Goal: Use online tool/utility

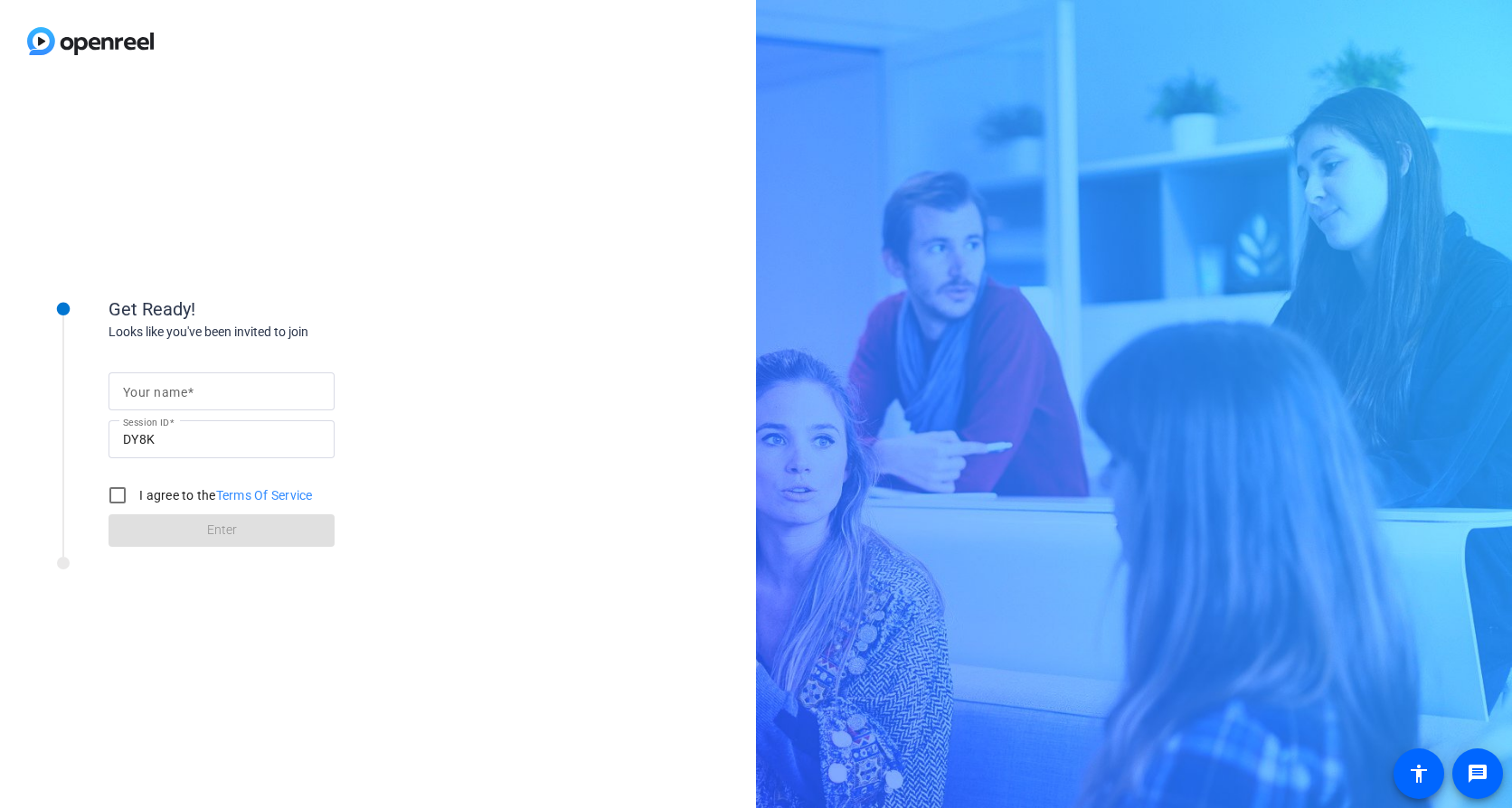
click at [138, 392] on mat-label "Your name" at bounding box center [155, 392] width 64 height 15
click at [138, 392] on input "Your name" at bounding box center [222, 391] width 197 height 21
type input "[PERSON_NAME]"
click at [114, 493] on input "I agree to the Terms Of Service" at bounding box center [117, 495] width 36 height 36
checkbox input "true"
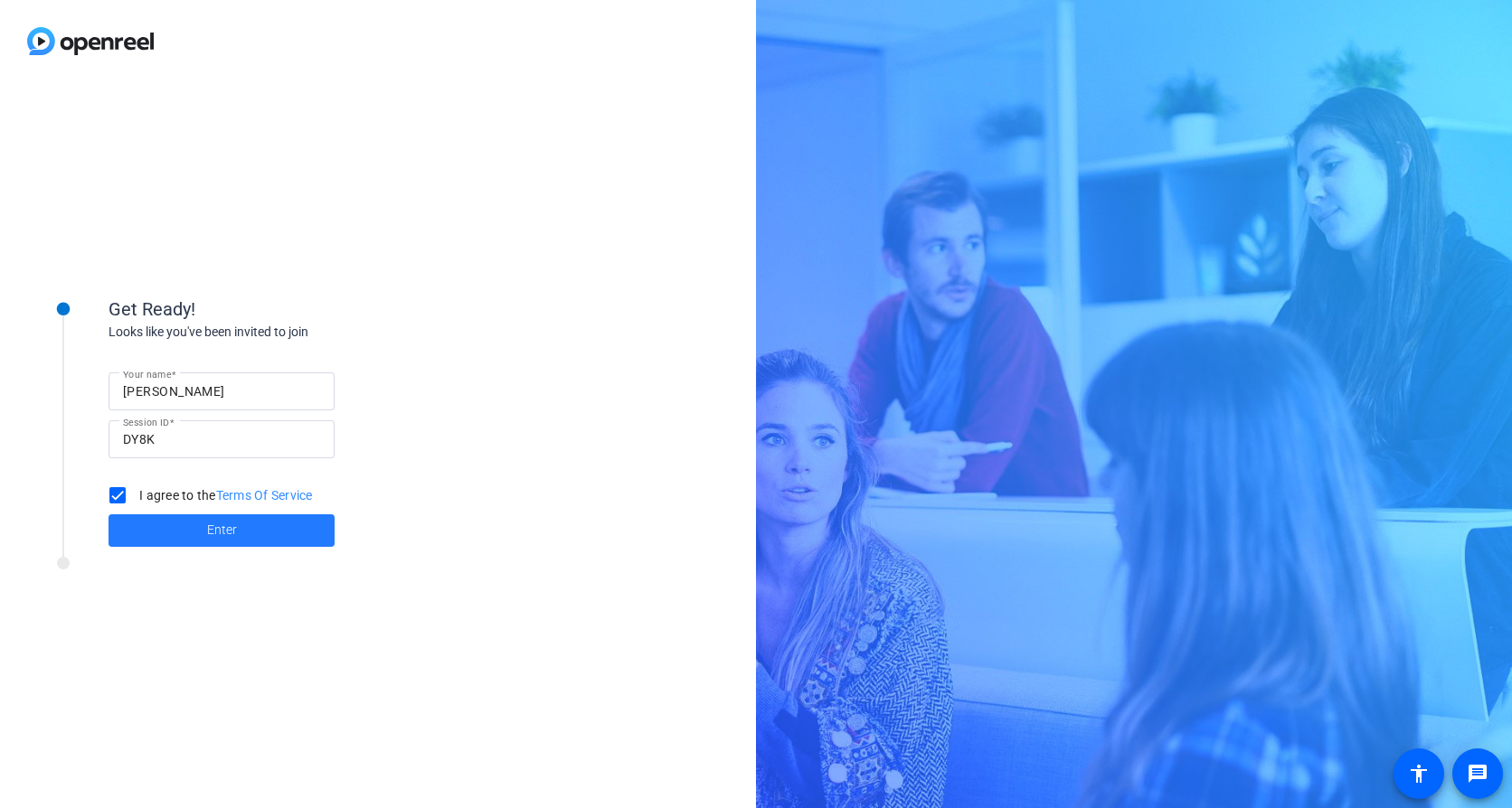
click at [214, 522] on span "Enter" at bounding box center [222, 530] width 30 height 19
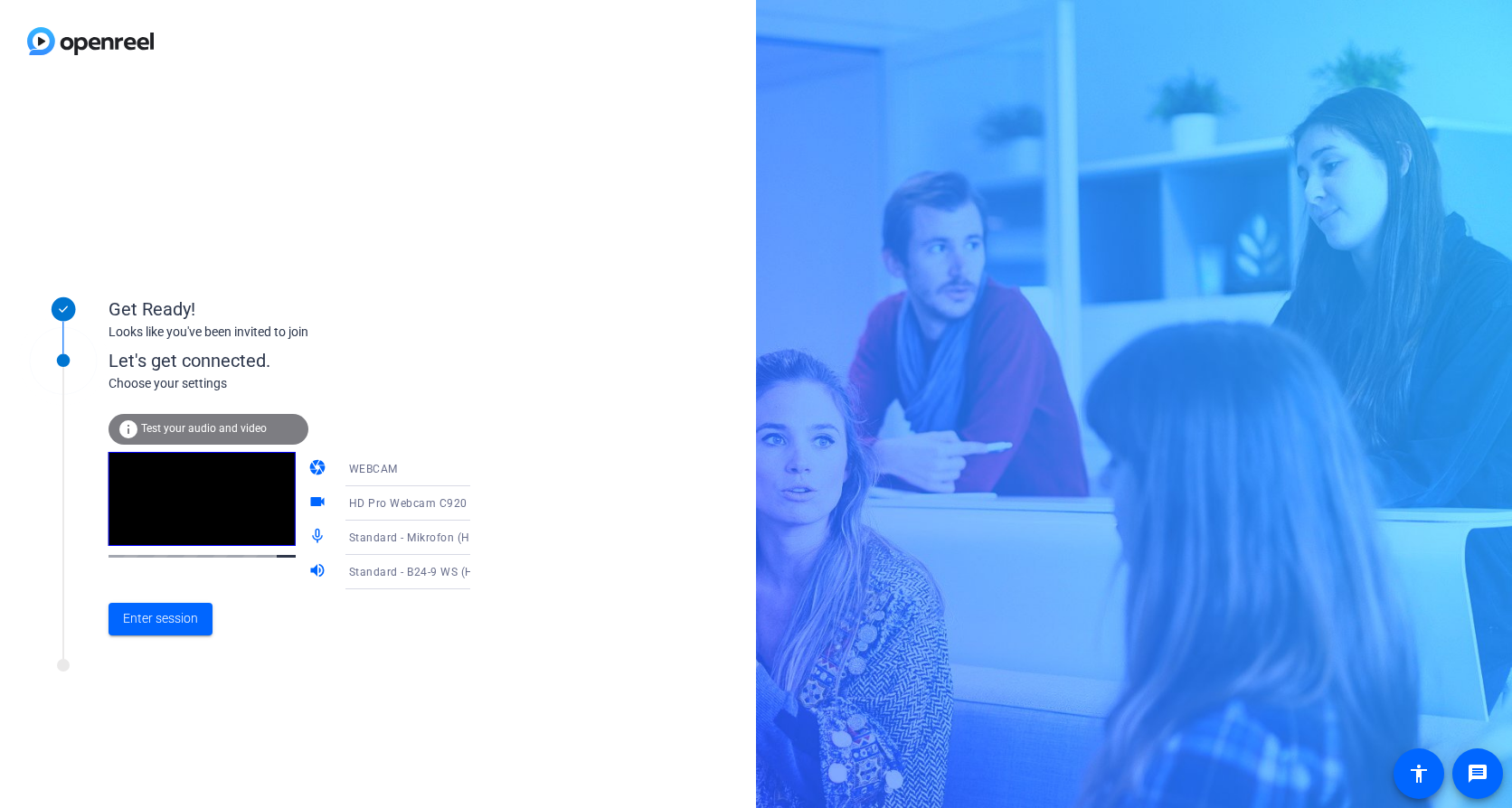
click at [199, 420] on div "info Test your audio and video" at bounding box center [208, 428] width 200 height 30
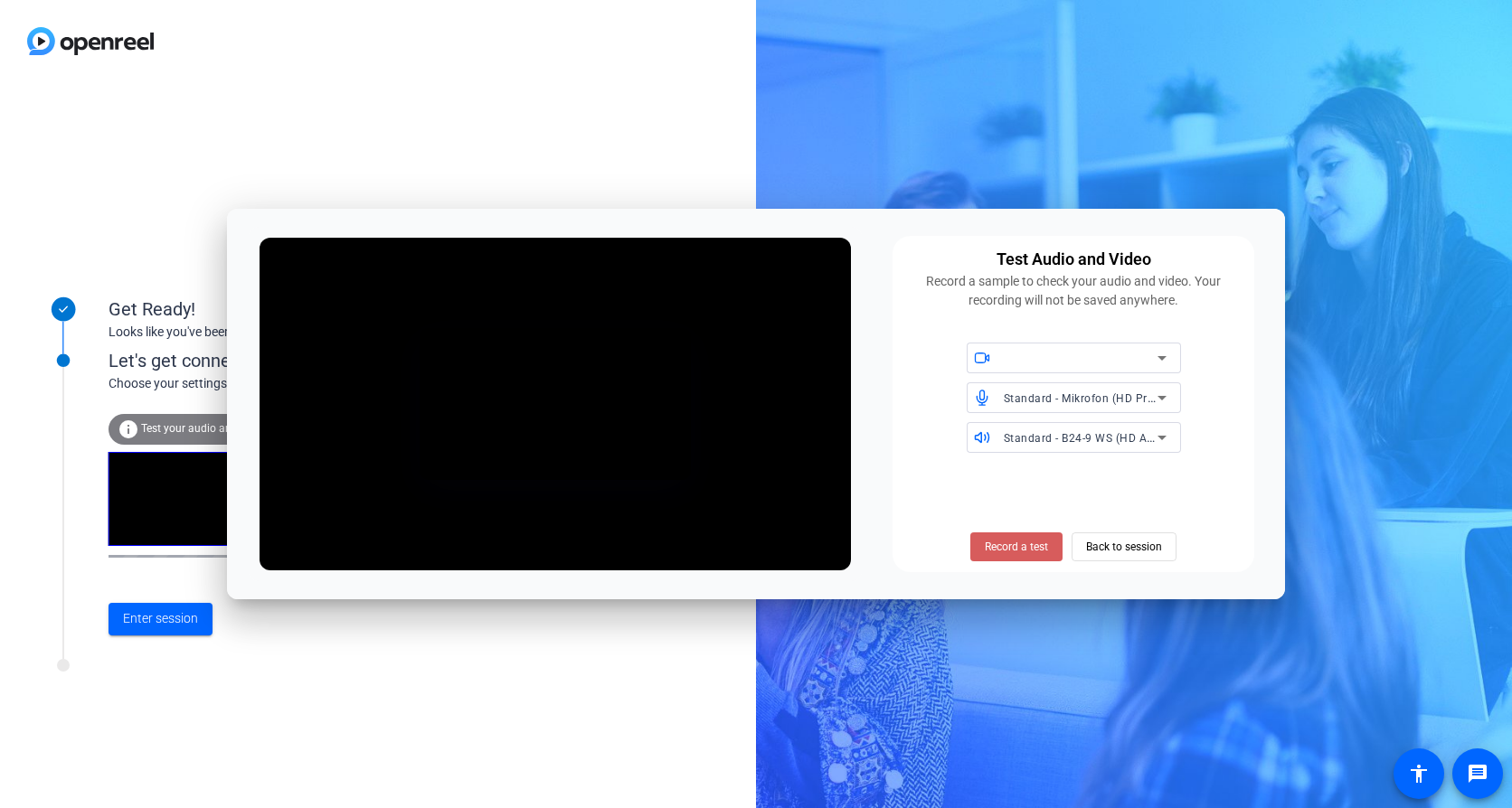
click at [1002, 550] on span "Record a test" at bounding box center [1016, 546] width 63 height 17
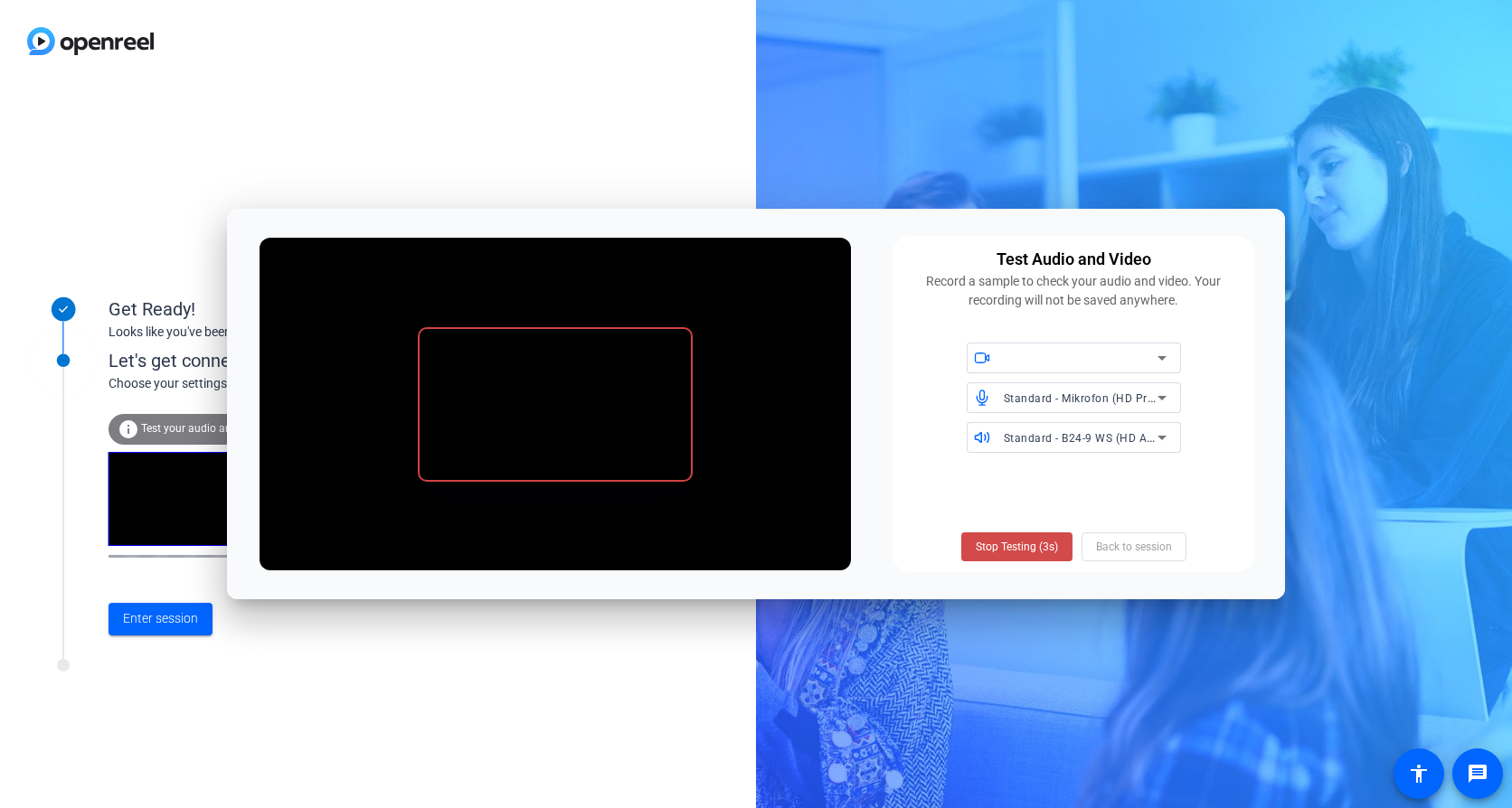
click at [999, 547] on span "Stop Testing (3s)" at bounding box center [1017, 546] width 82 height 17
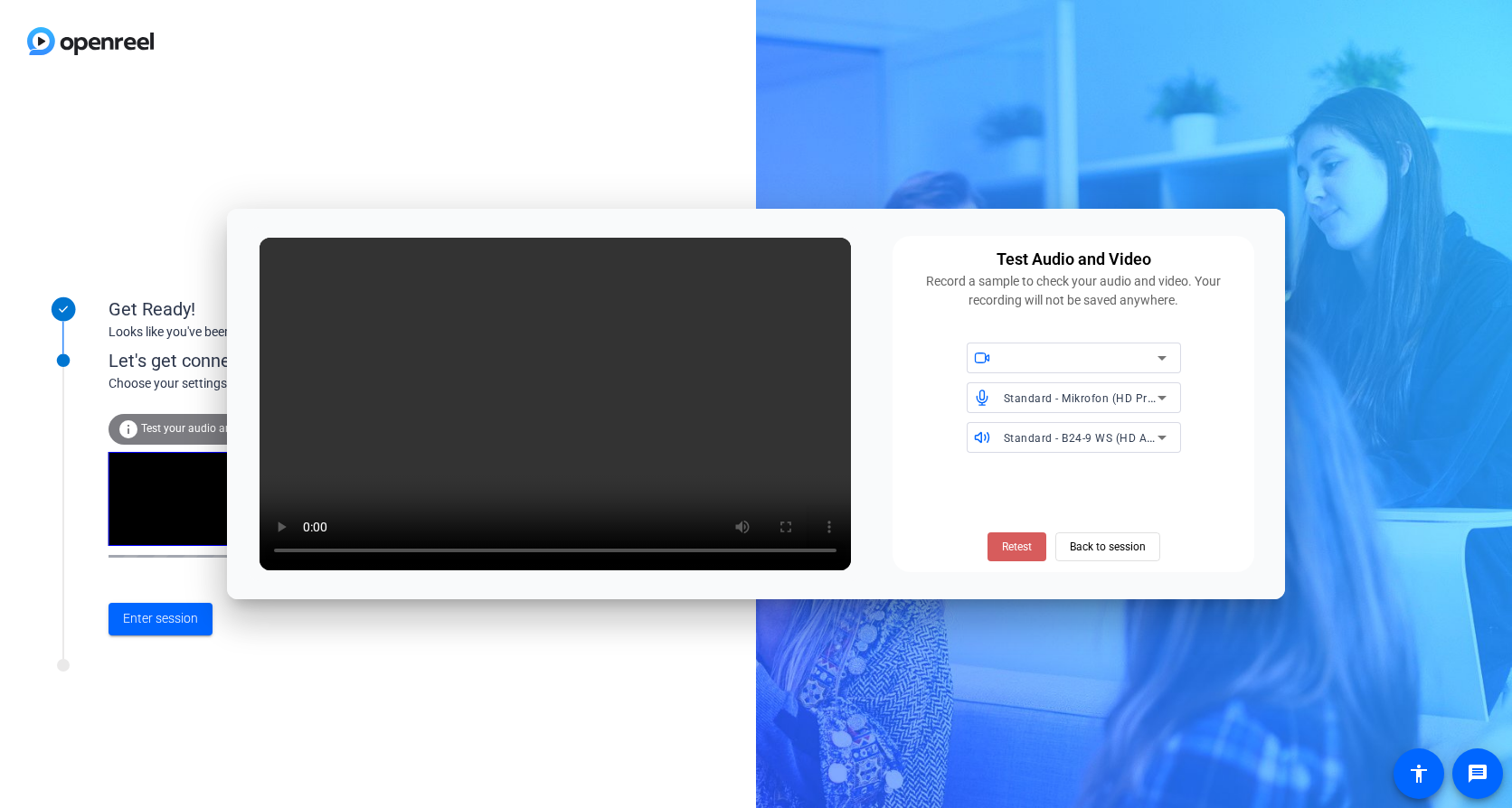
click at [1006, 541] on span "Retest" at bounding box center [1017, 546] width 30 height 17
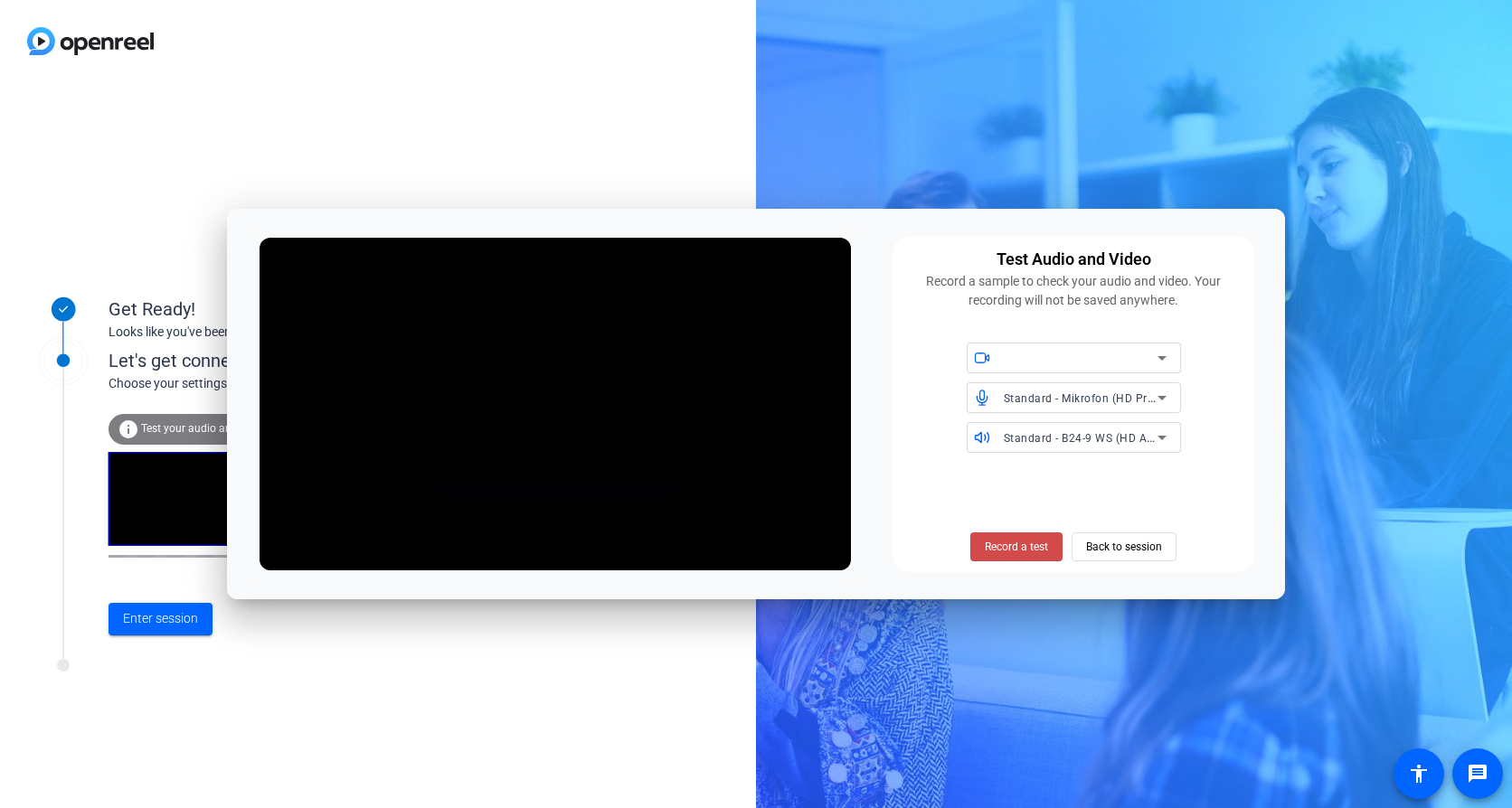
click at [1021, 541] on span "Record a test" at bounding box center [1016, 546] width 63 height 17
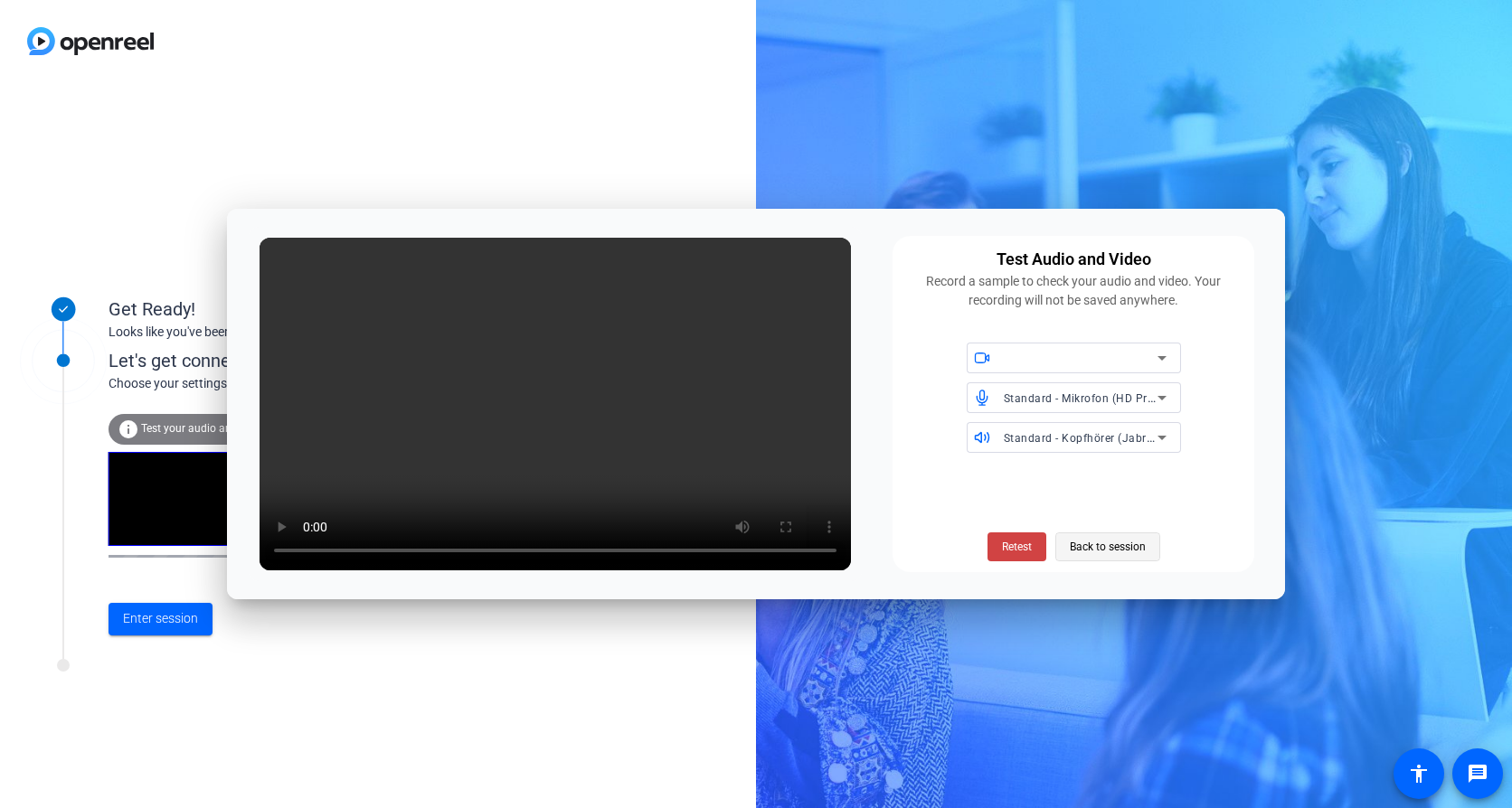
click at [1087, 545] on span "Back to session" at bounding box center [1108, 546] width 76 height 34
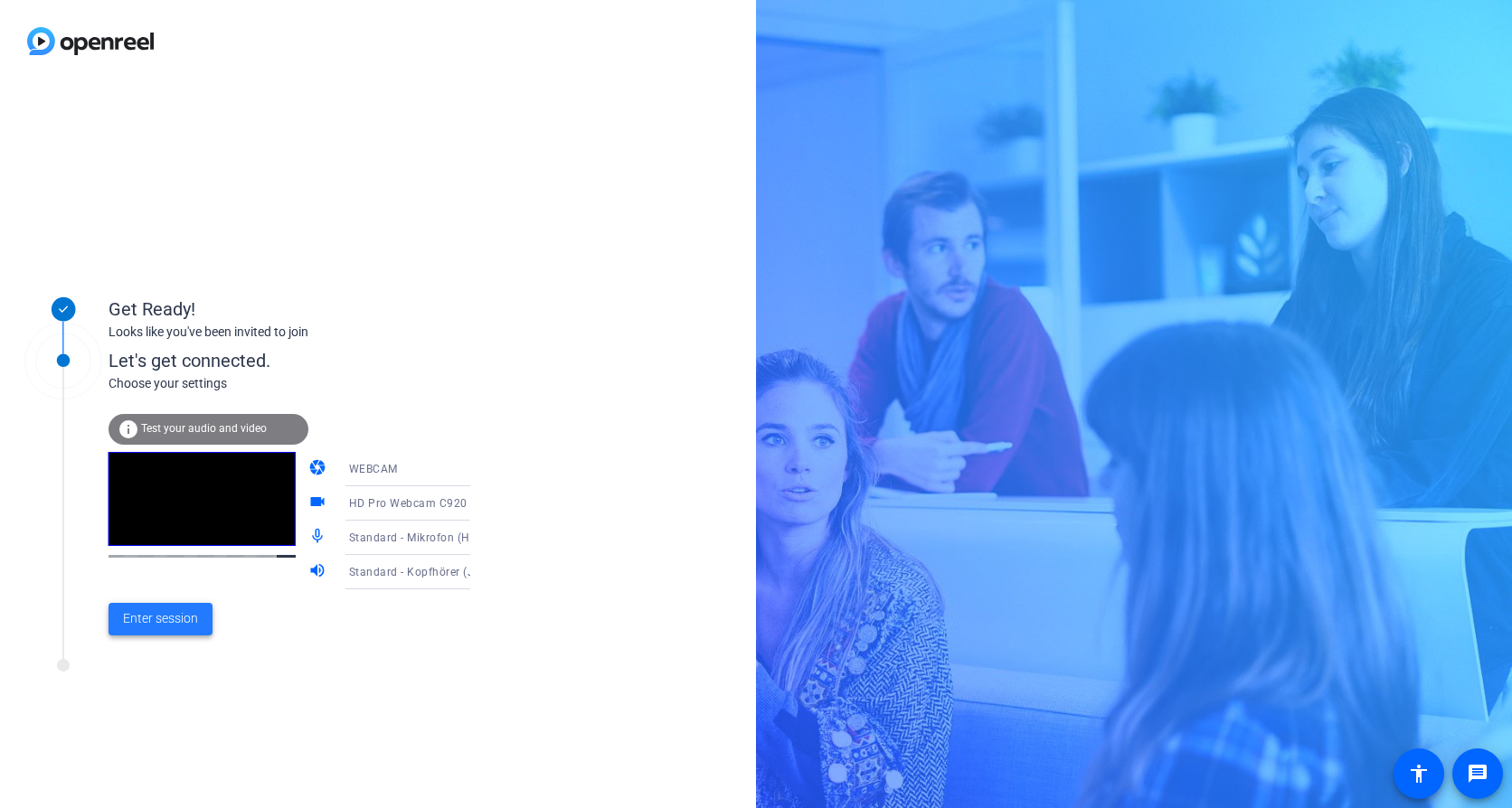
click at [189, 613] on span "Enter session" at bounding box center [160, 618] width 75 height 19
